Goal: Task Accomplishment & Management: Use online tool/utility

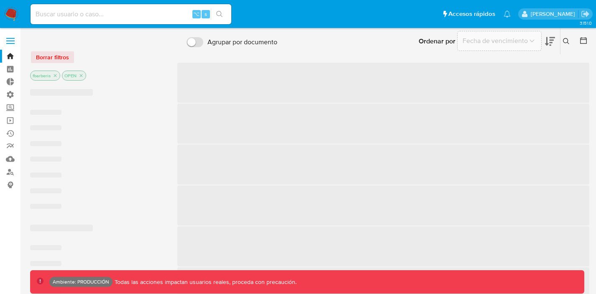
click at [177, 9] on input at bounding box center [131, 14] width 201 height 11
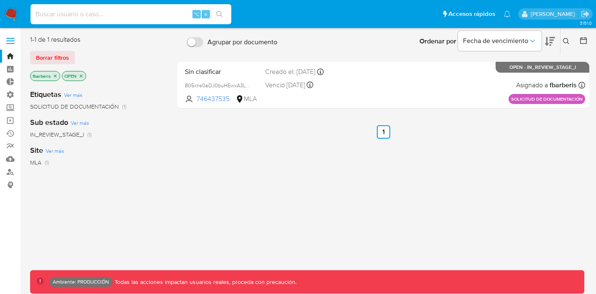
paste input "127152198"
type input "127152198"
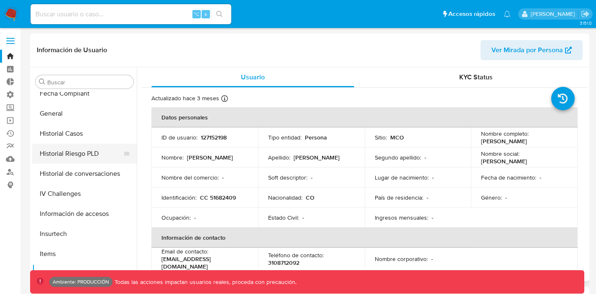
select select "10"
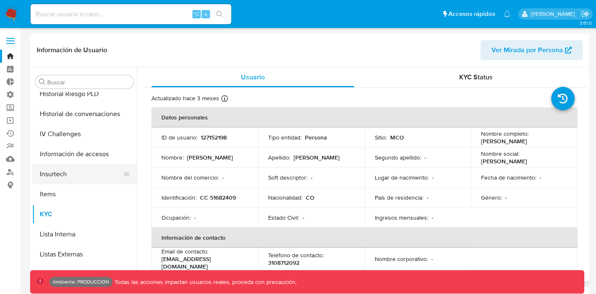
scroll to position [283, 0]
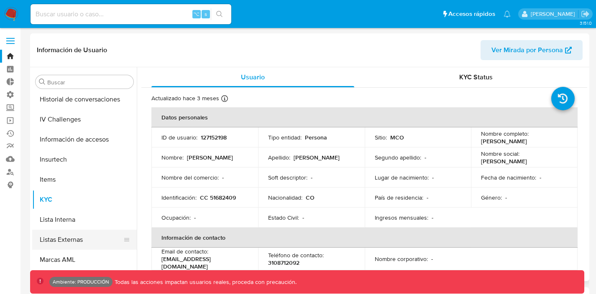
click at [61, 241] on button "Listas Externas" at bounding box center [81, 240] width 98 height 20
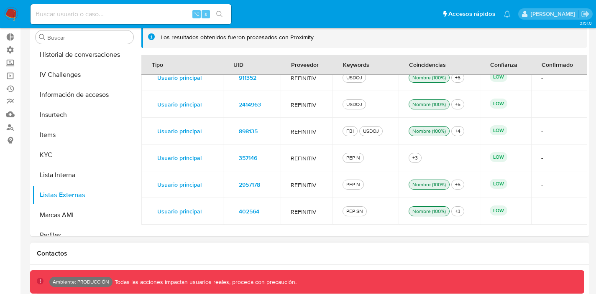
scroll to position [0, 0]
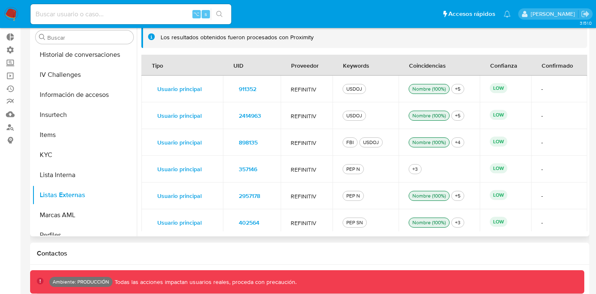
click at [319, 171] on span "REFINITIV" at bounding box center [307, 170] width 32 height 8
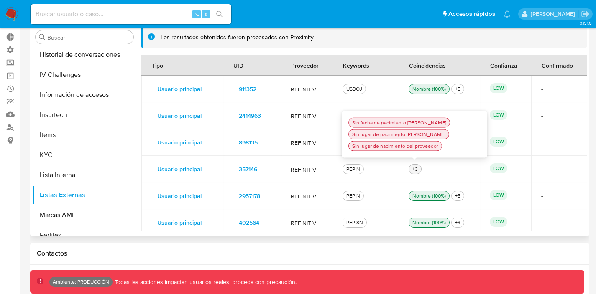
click at [414, 166] on div "+3" at bounding box center [415, 170] width 9 height 8
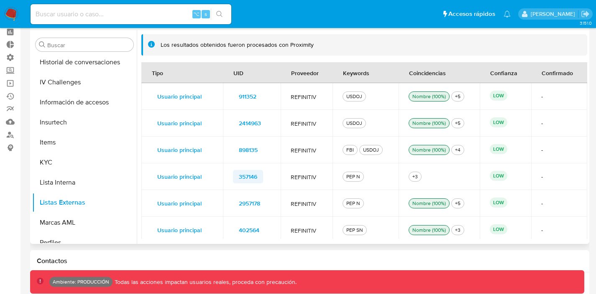
scroll to position [34, 0]
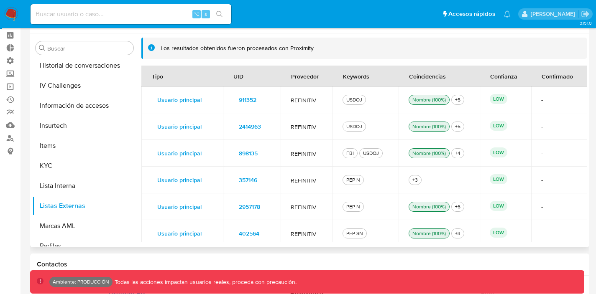
click at [253, 179] on span "357146" at bounding box center [248, 180] width 18 height 12
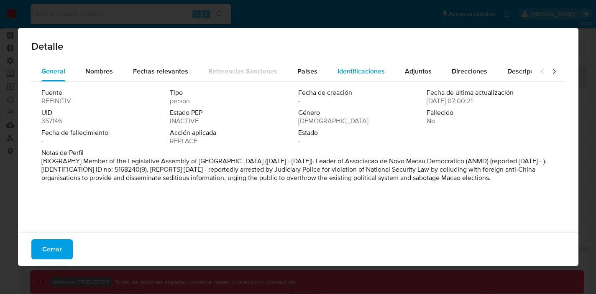
click at [345, 68] on span "Identificaciones" at bounding box center [360, 71] width 47 height 10
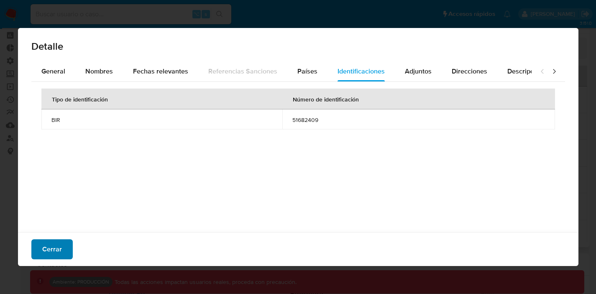
click at [56, 248] on span "Cerrar" at bounding box center [52, 249] width 20 height 18
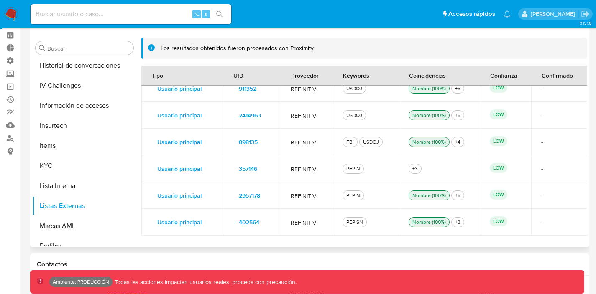
scroll to position [0, 0]
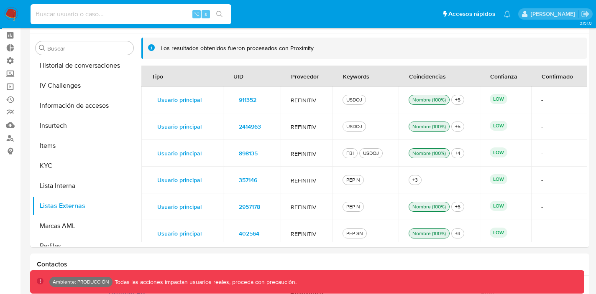
click at [87, 18] on input at bounding box center [131, 14] width 201 height 11
paste input "1187417793"
type input "1187417793"
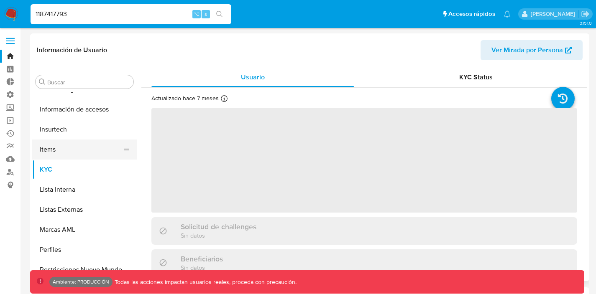
scroll to position [333, 0]
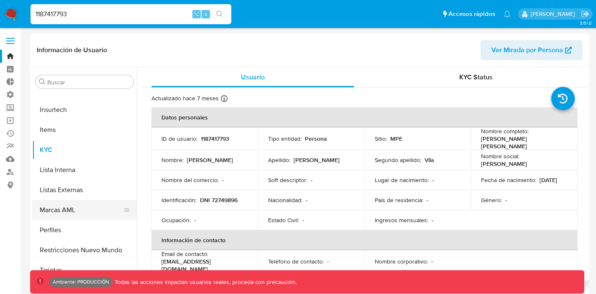
select select "10"
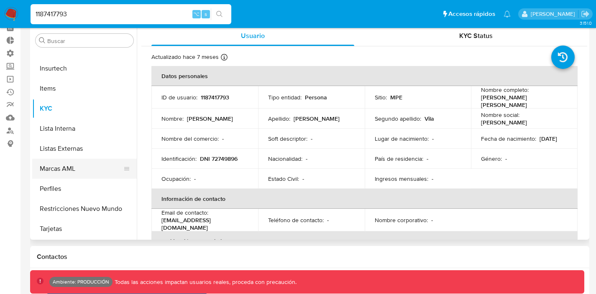
scroll to position [241, 0]
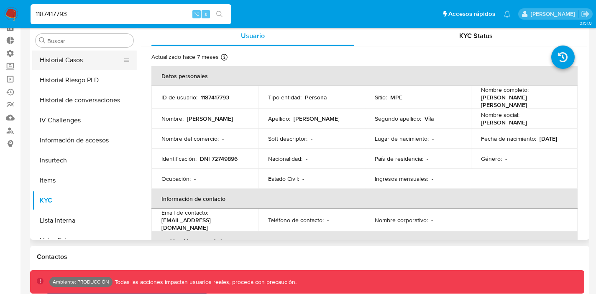
click at [77, 68] on button "Historial Casos" at bounding box center [81, 60] width 98 height 20
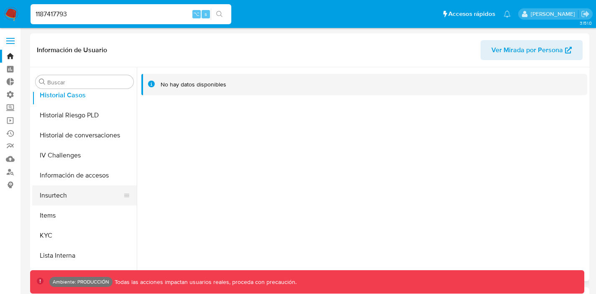
scroll to position [249, 0]
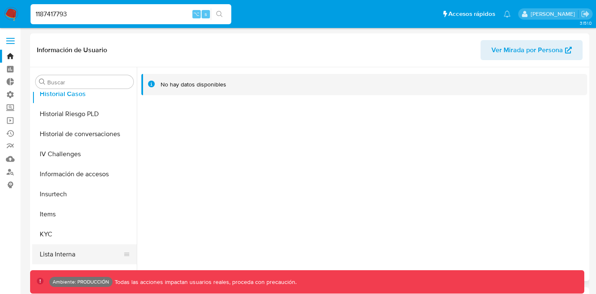
click at [60, 253] on button "Lista Interna" at bounding box center [81, 255] width 98 height 20
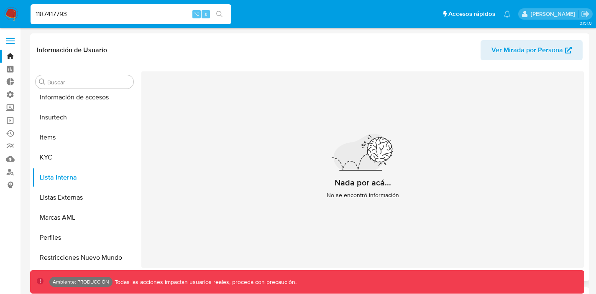
scroll to position [333, 0]
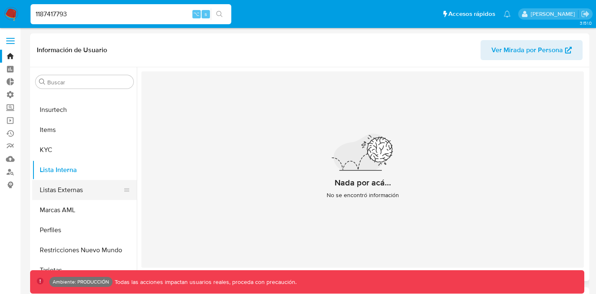
click at [72, 189] on button "Listas Externas" at bounding box center [81, 190] width 98 height 20
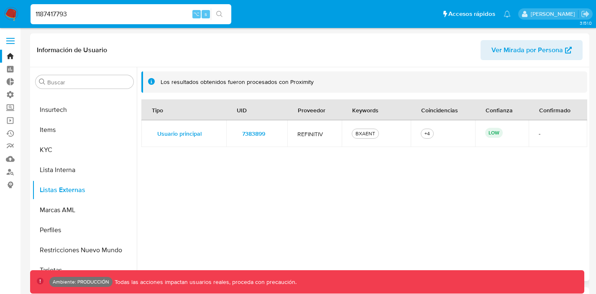
click at [258, 131] on span "7383899" at bounding box center [253, 134] width 23 height 12
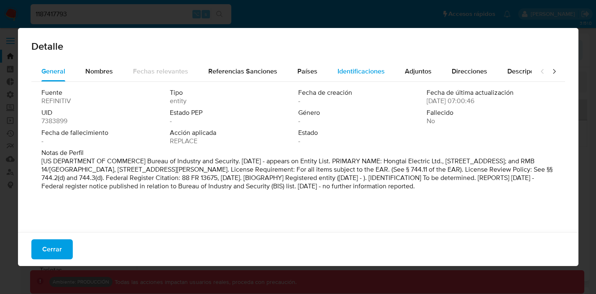
click at [350, 65] on div "Identificaciones" at bounding box center [360, 71] width 47 height 20
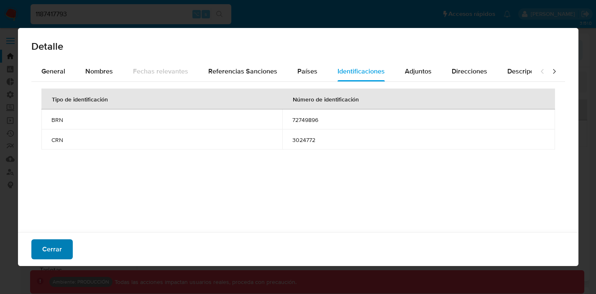
click at [39, 251] on button "Cerrar" at bounding box center [51, 250] width 41 height 20
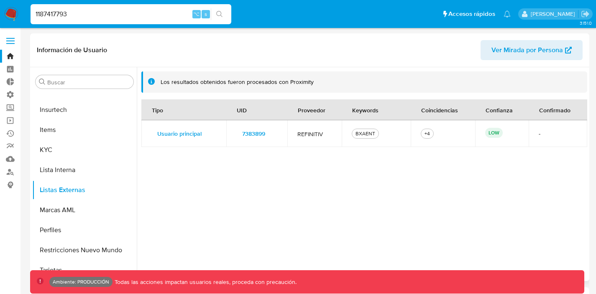
click at [244, 133] on span "7383899" at bounding box center [253, 134] width 23 height 12
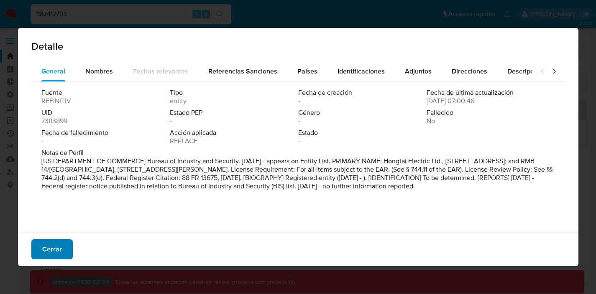
click at [52, 241] on span "Cerrar" at bounding box center [52, 249] width 20 height 18
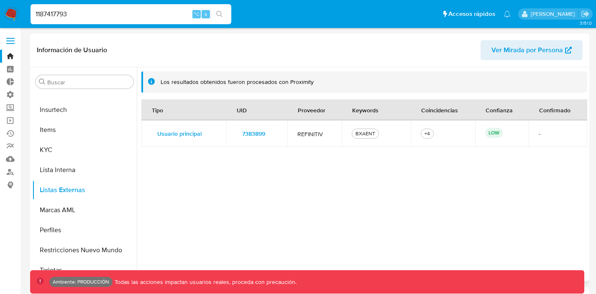
click at [366, 131] on div "BXAENT" at bounding box center [365, 134] width 23 height 8
click at [351, 136] on td "BXAENT" at bounding box center [376, 133] width 69 height 27
drag, startPoint x: 351, startPoint y: 136, endPoint x: 383, endPoint y: 135, distance: 32.2
click at [383, 135] on td "BXAENT" at bounding box center [376, 133] width 69 height 27
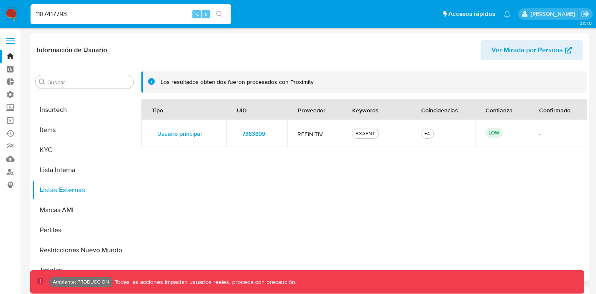
drag, startPoint x: 383, startPoint y: 135, endPoint x: 334, endPoint y: 135, distance: 48.9
click at [334, 135] on tr "Usuario principal Detalle Nombre Piero Hemerson Beltran Vila Identificación DNI…" at bounding box center [364, 133] width 446 height 27
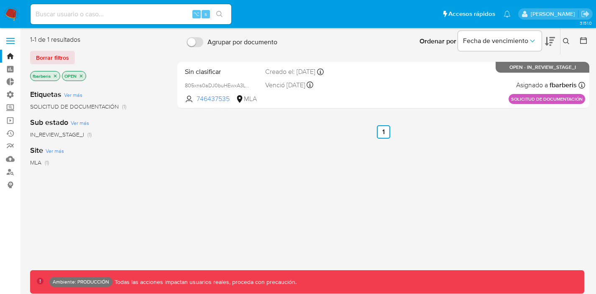
click at [144, 11] on input at bounding box center [131, 14] width 201 height 11
paste input "127152198"
type input "127152198"
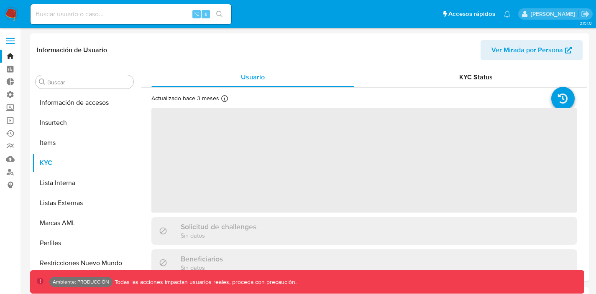
scroll to position [333, 0]
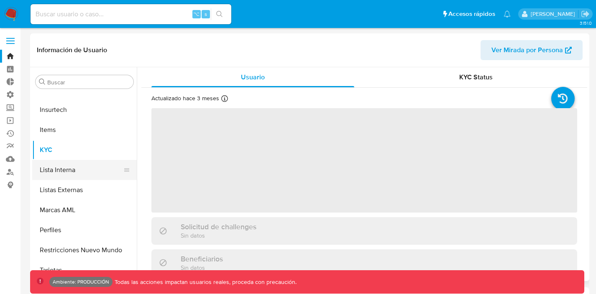
click at [77, 168] on button "Lista Interna" at bounding box center [81, 170] width 98 height 20
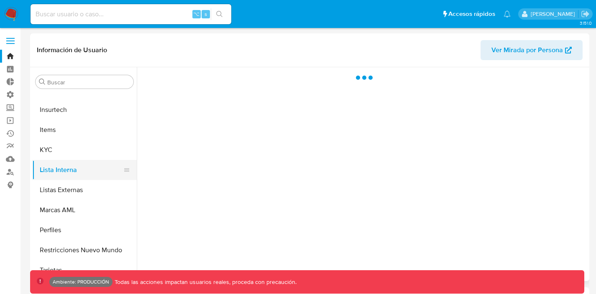
select select "10"
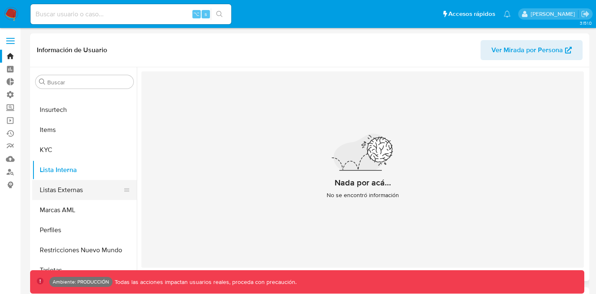
click at [56, 192] on button "Listas Externas" at bounding box center [81, 190] width 98 height 20
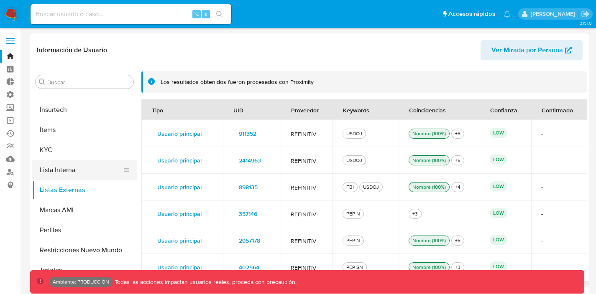
click at [63, 171] on button "Lista Interna" at bounding box center [81, 170] width 98 height 20
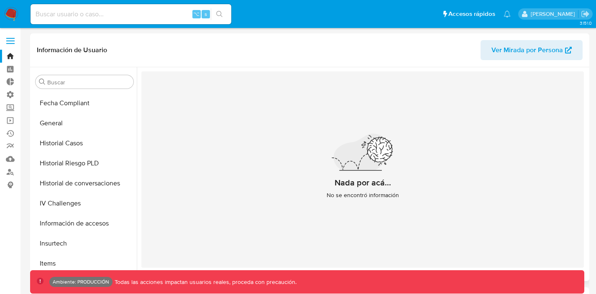
scroll to position [197, 0]
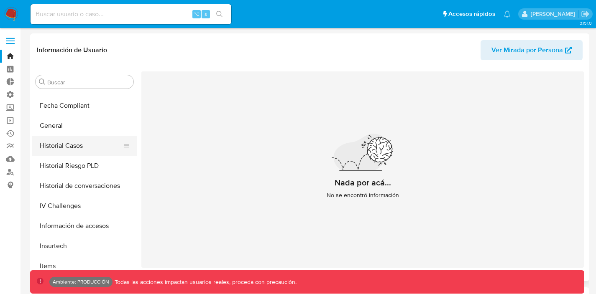
click at [65, 146] on button "Historial Casos" at bounding box center [81, 146] width 98 height 20
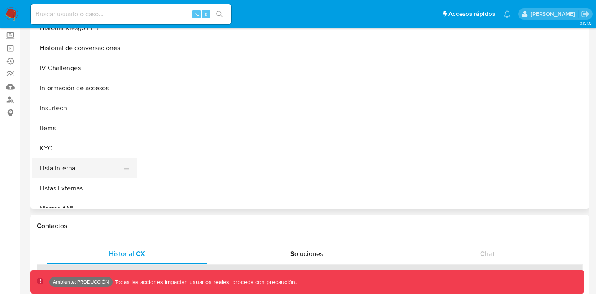
scroll to position [266, 0]
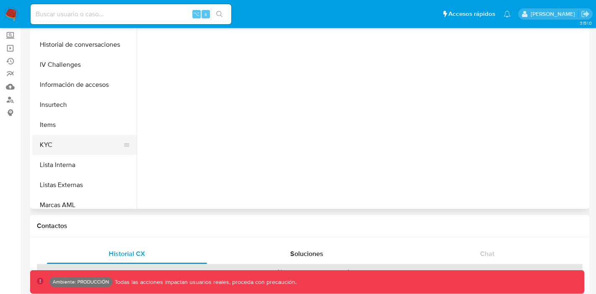
click at [69, 146] on button "KYC" at bounding box center [81, 145] width 98 height 20
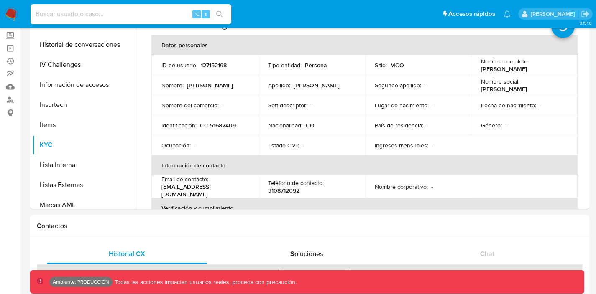
click at [58, 17] on input at bounding box center [131, 14] width 201 height 11
paste input "1894239162"
type input "1894239162"
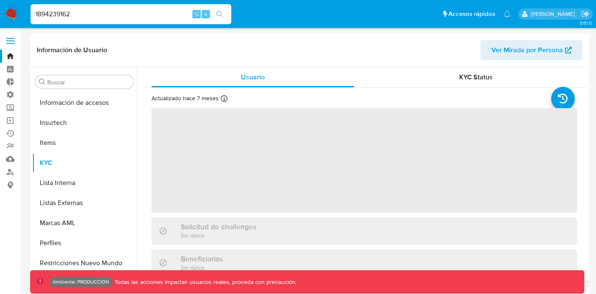
scroll to position [333, 0]
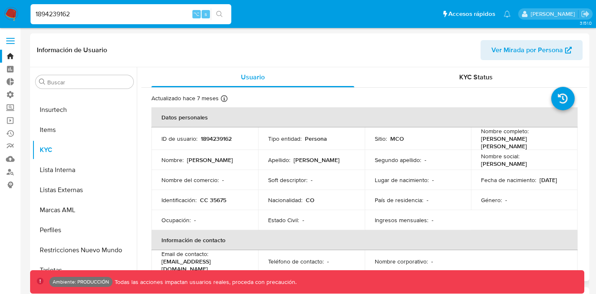
select select "10"
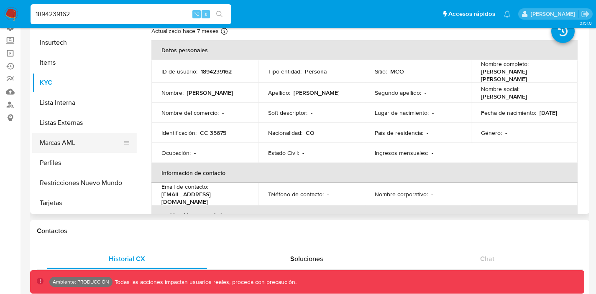
scroll to position [61, 0]
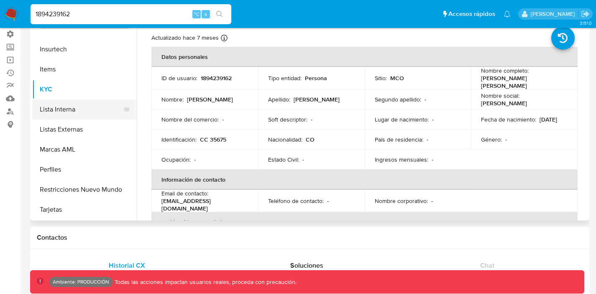
click at [70, 110] on button "Lista Interna" at bounding box center [81, 110] width 98 height 20
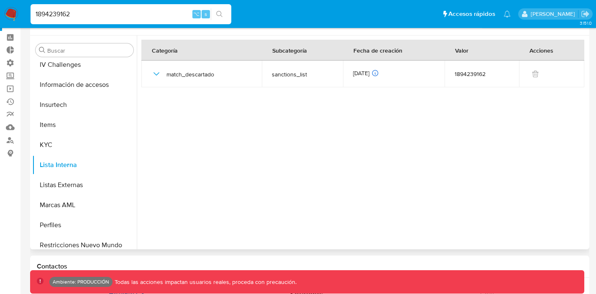
scroll to position [23, 0]
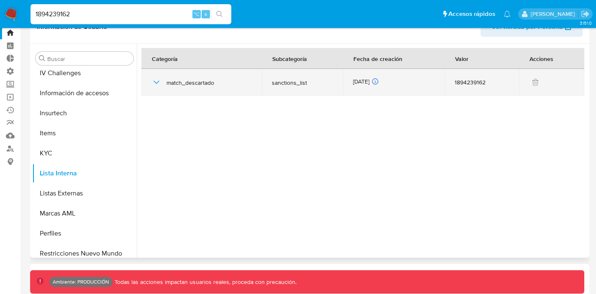
click at [153, 83] on icon "button" at bounding box center [156, 82] width 10 height 10
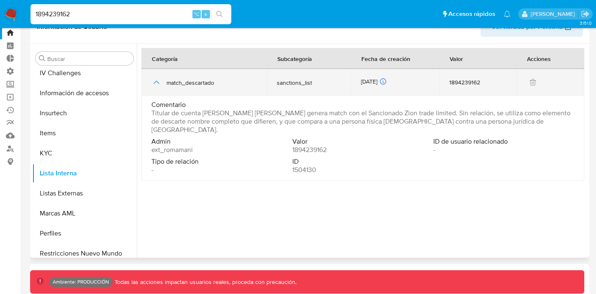
click at [153, 83] on icon "button" at bounding box center [156, 82] width 10 height 10
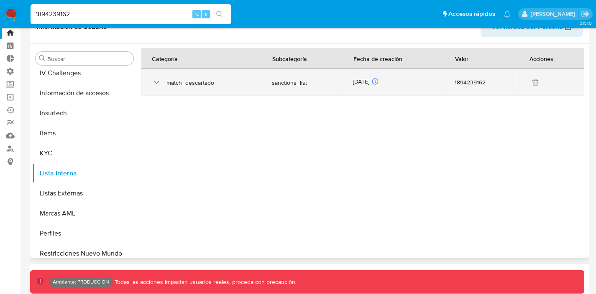
click at [153, 83] on icon "button" at bounding box center [156, 82] width 10 height 10
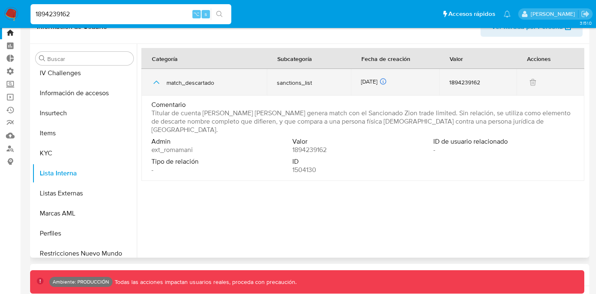
click at [153, 83] on icon "button" at bounding box center [156, 82] width 10 height 10
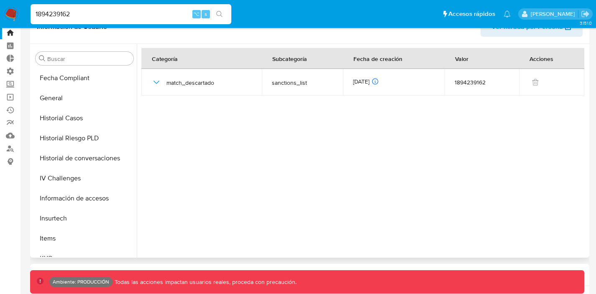
scroll to position [197, 0]
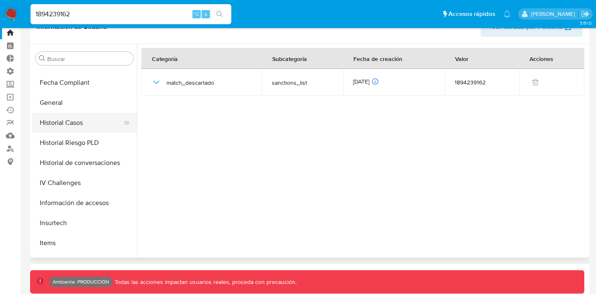
click at [72, 127] on button "Historial Casos" at bounding box center [81, 123] width 98 height 20
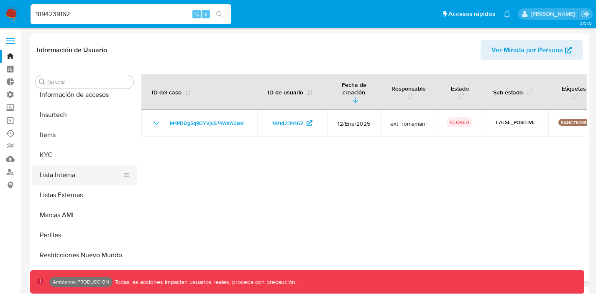
scroll to position [326, 0]
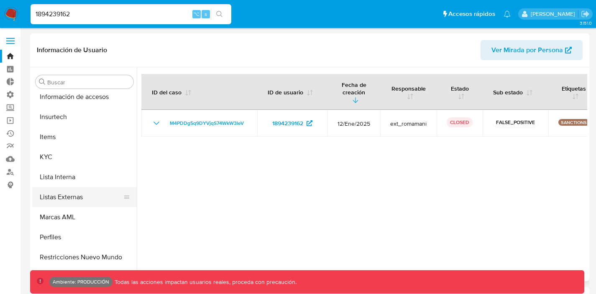
click at [64, 194] on button "Listas Externas" at bounding box center [81, 197] width 98 height 20
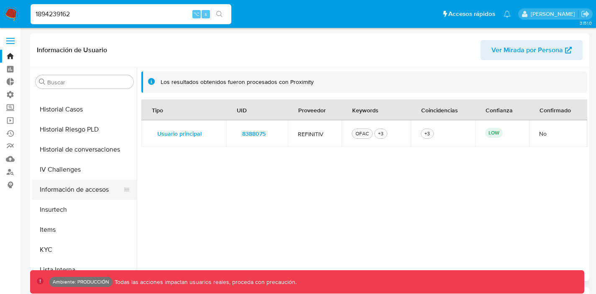
scroll to position [228, 0]
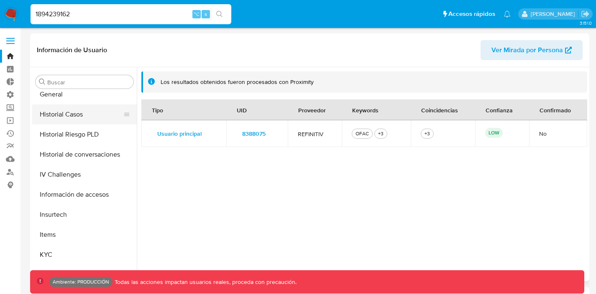
click at [71, 118] on button "Historial Casos" at bounding box center [81, 115] width 98 height 20
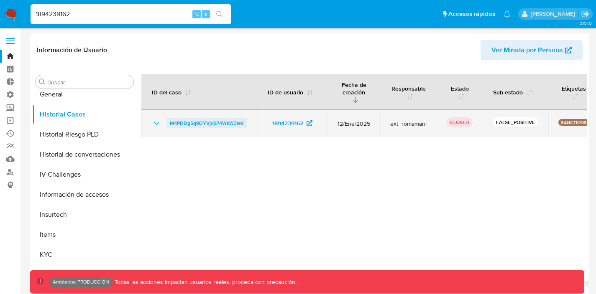
click at [228, 121] on span "M4PDDg5q9DYVjqS74WkW3leV" at bounding box center [207, 123] width 74 height 10
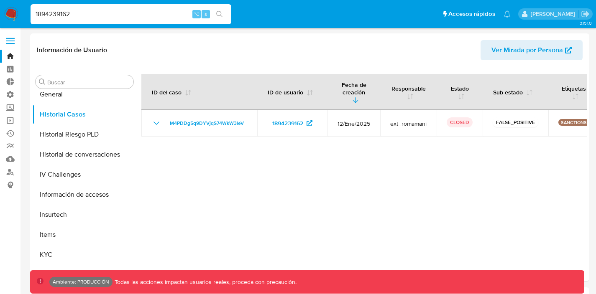
scroll to position [0, 0]
drag, startPoint x: 80, startPoint y: 17, endPoint x: 0, endPoint y: -1, distance: 82.2
paste input "529434606"
type input "529434606"
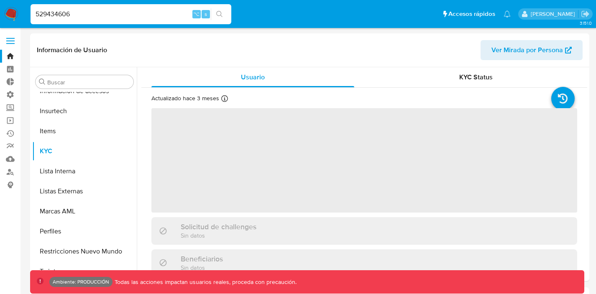
scroll to position [333, 0]
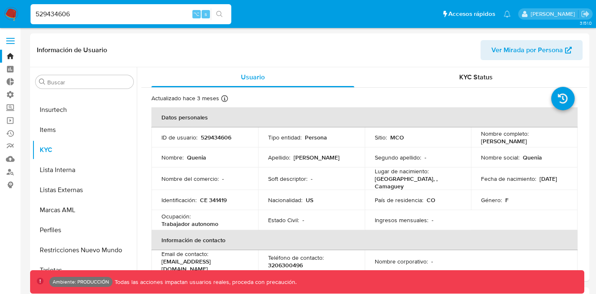
select select "10"
click at [89, 158] on button "KYC" at bounding box center [81, 150] width 98 height 20
click at [77, 169] on button "Lista Interna" at bounding box center [81, 170] width 98 height 20
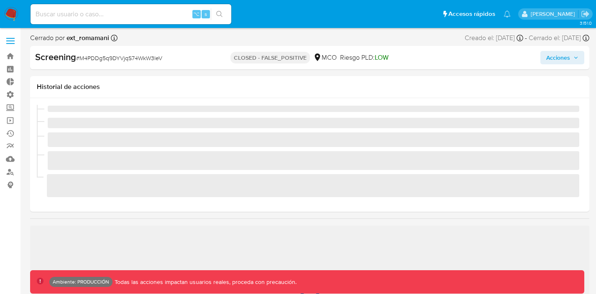
scroll to position [333, 0]
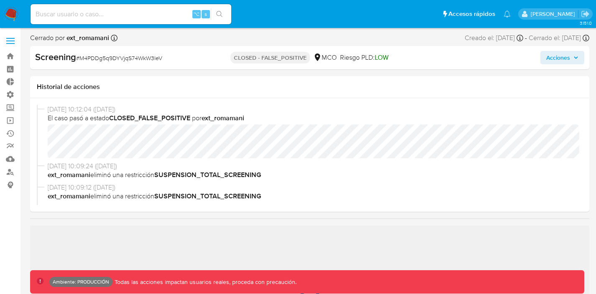
select select "10"
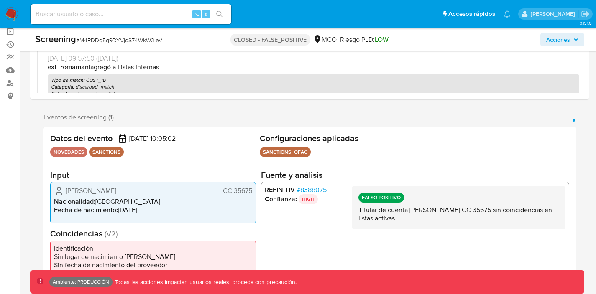
scroll to position [93, 0]
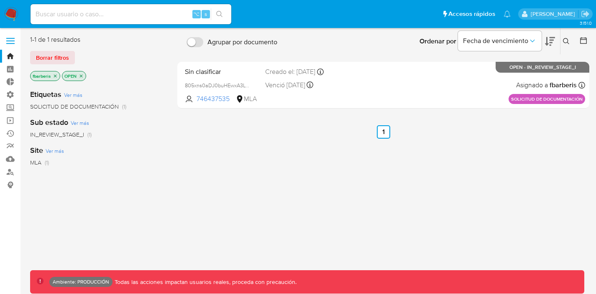
click at [13, 45] on label at bounding box center [10, 41] width 21 height 18
click at [0, 0] on input "checkbox" at bounding box center [0, 0] width 0 height 0
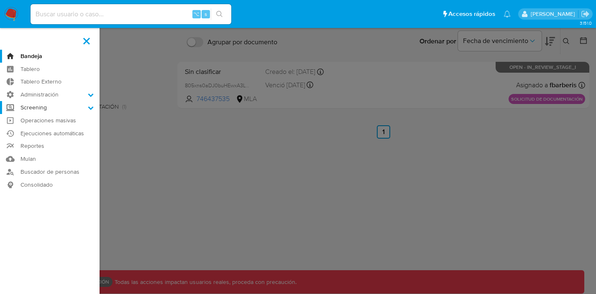
click at [44, 107] on label "Screening" at bounding box center [50, 107] width 100 height 13
click at [0, 0] on input "Screening" at bounding box center [0, 0] width 0 height 0
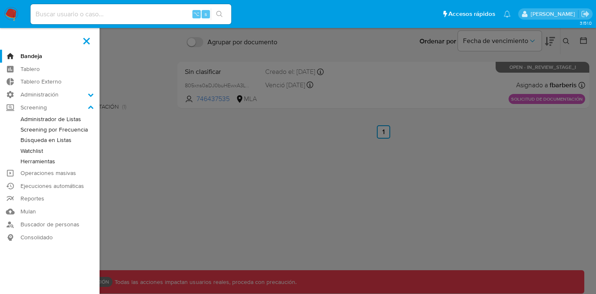
click at [42, 120] on link "Administrador de Listas" at bounding box center [50, 119] width 100 height 10
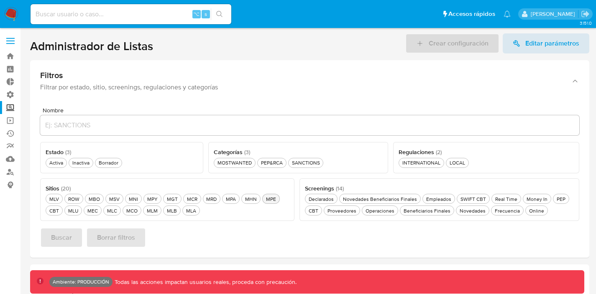
click at [269, 199] on div "MPE MPE" at bounding box center [270, 199] width 13 height 7
click at [309, 166] on div "SANCTIONS SANCTIONS" at bounding box center [305, 162] width 31 height 7
click at [472, 209] on div "Novedades Novedades" at bounding box center [472, 210] width 29 height 7
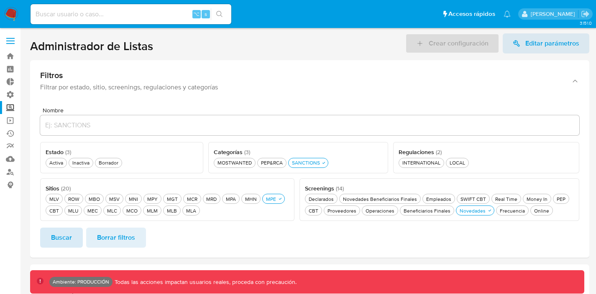
click at [59, 240] on span "Buscar" at bounding box center [61, 238] width 21 height 18
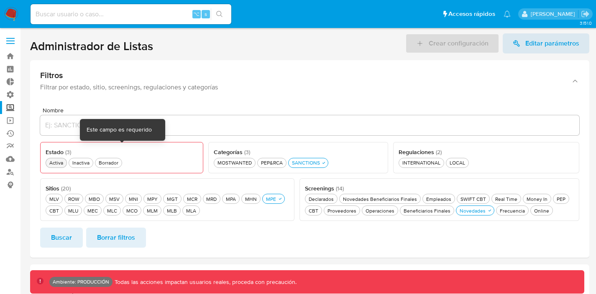
click at [57, 163] on div "Activa Activa" at bounding box center [56, 162] width 17 height 7
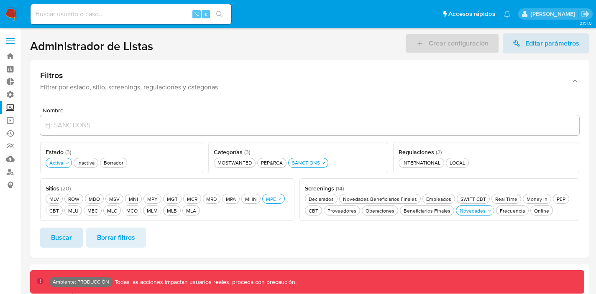
click at [58, 238] on span "Buscar" at bounding box center [61, 238] width 21 height 18
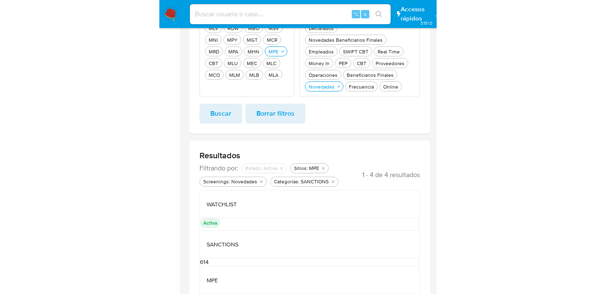
scroll to position [150, 0]
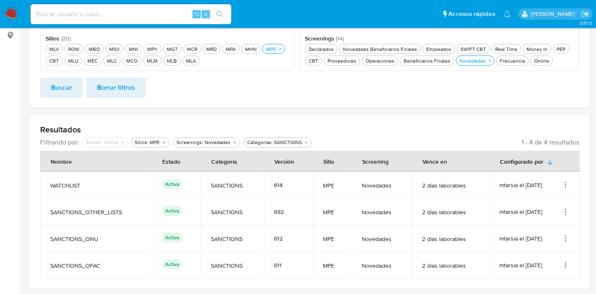
click at [565, 241] on icon "Acciones" at bounding box center [565, 241] width 1 height 1
click at [551, 256] on button "Ver detalles" at bounding box center [531, 258] width 75 height 22
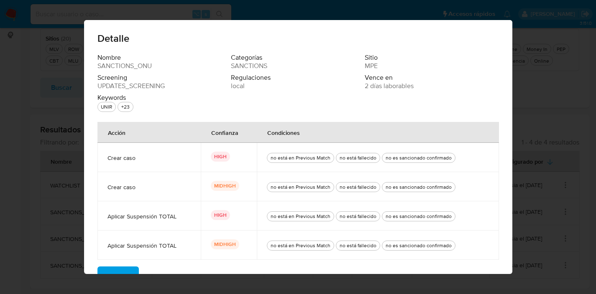
click at [36, 209] on div "Detalle Nombre SANCTIONS_ONU Categorías SANCTIONS Sitio MPE Screening UPDATES_S…" at bounding box center [298, 147] width 596 height 294
click at [111, 269] on span "Cerrar" at bounding box center [118, 277] width 20 height 18
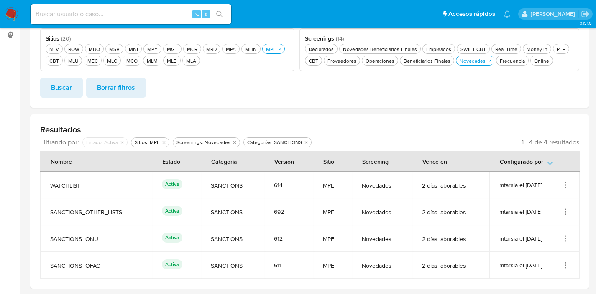
click at [564, 212] on icon "Acciones" at bounding box center [565, 212] width 8 height 8
click at [539, 228] on button "Ver detalles" at bounding box center [531, 231] width 75 height 22
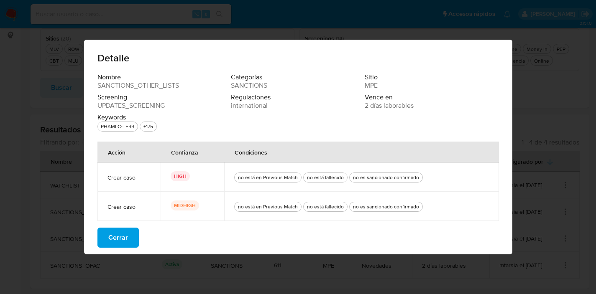
click at [115, 243] on span "Cerrar" at bounding box center [118, 238] width 20 height 18
